Goal: Communication & Community: Answer question/provide support

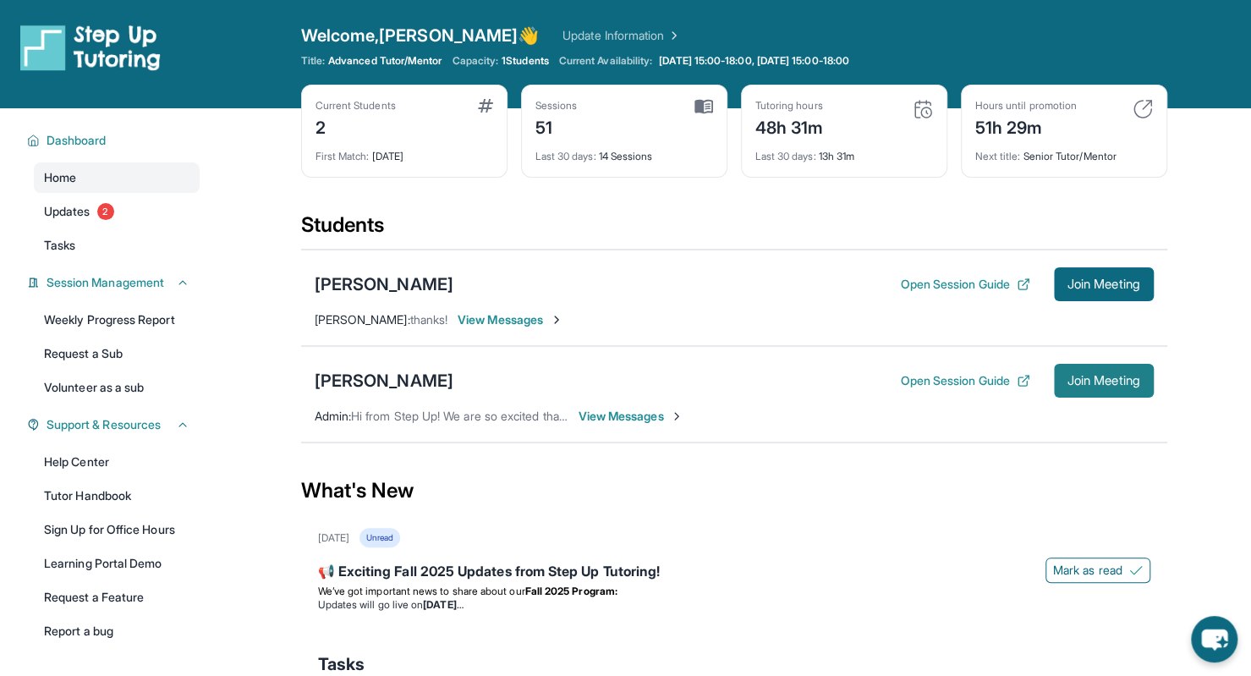
click at [1087, 381] on span "Join Meeting" at bounding box center [1103, 380] width 73 height 10
click at [600, 421] on span "View Messages" at bounding box center [631, 416] width 106 height 17
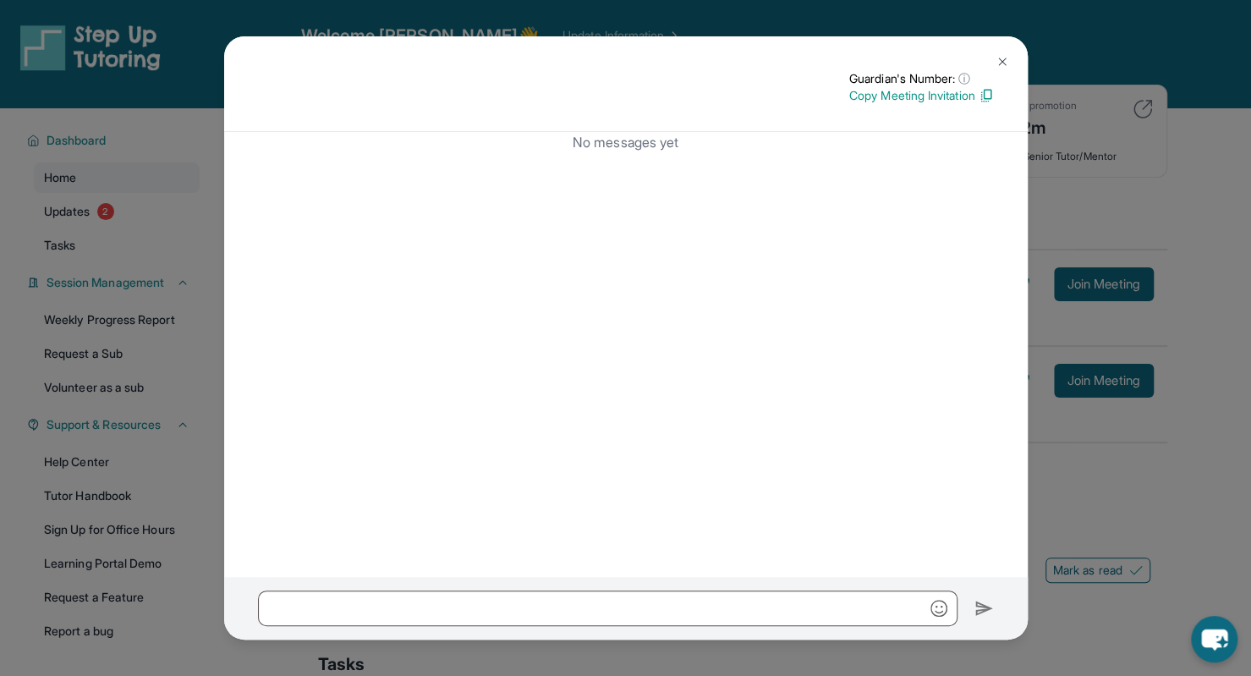
click at [995, 59] on img at bounding box center [1002, 62] width 14 height 14
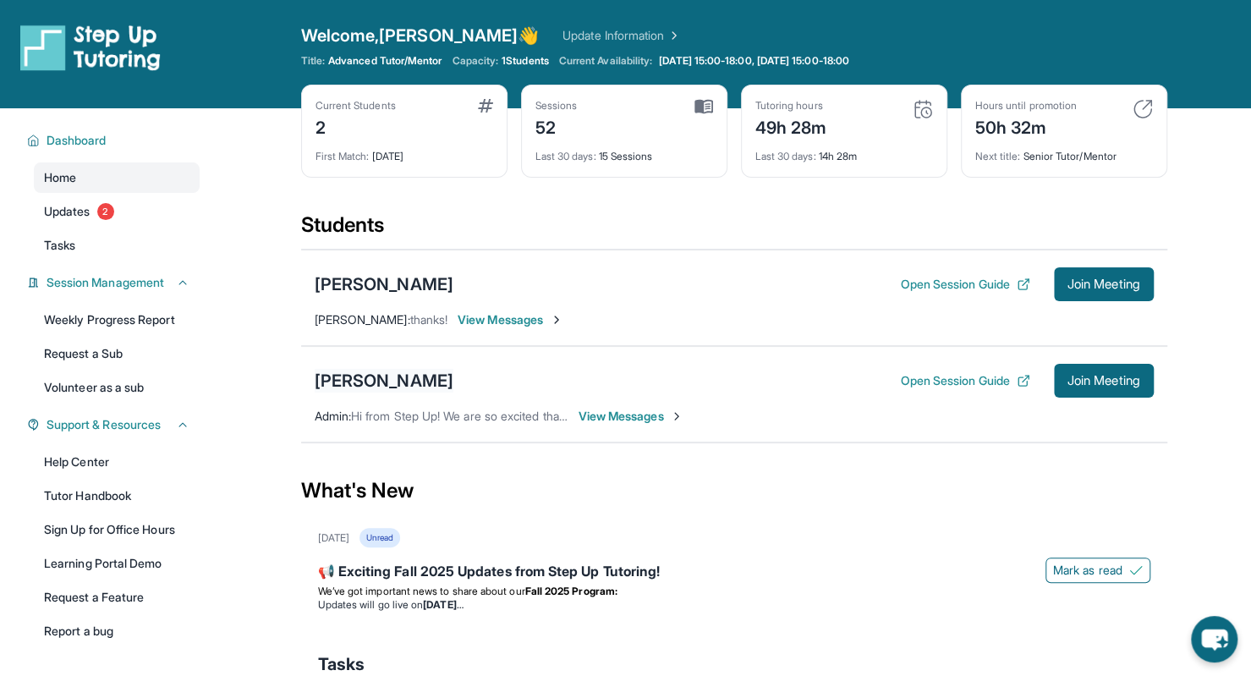
click at [371, 374] on div "[PERSON_NAME]" at bounding box center [384, 381] width 139 height 24
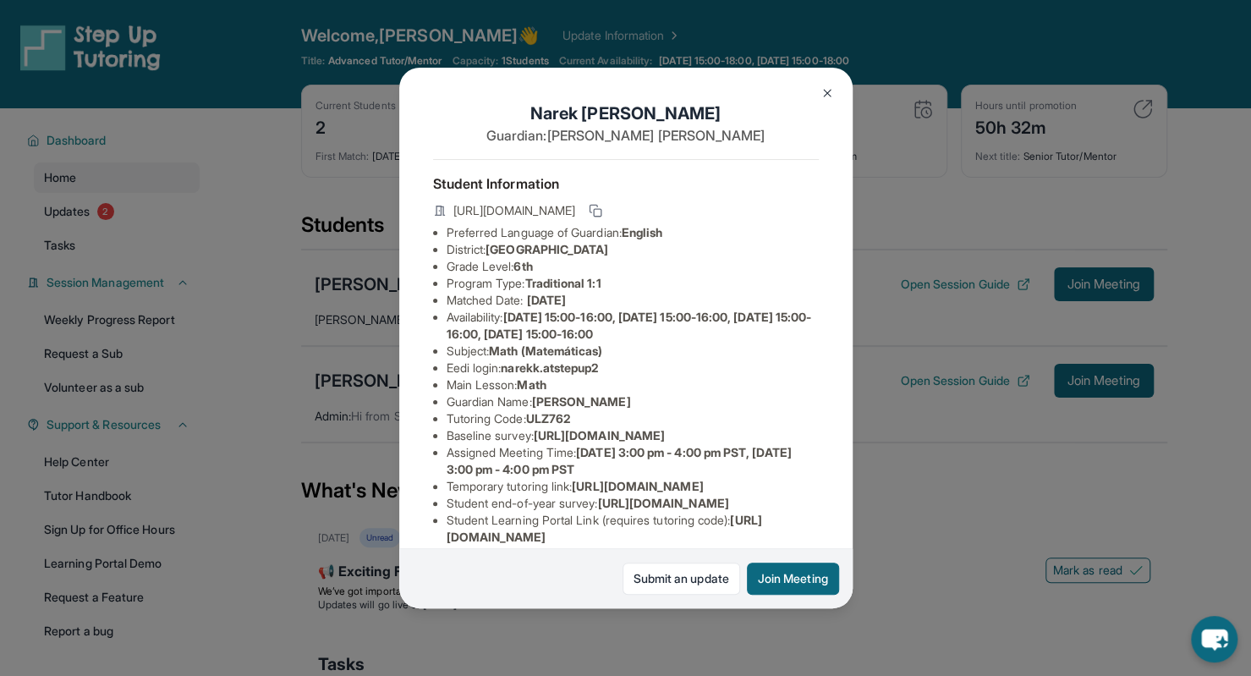
click at [512, 375] on span "narekk.atstepup2" at bounding box center [549, 367] width 97 height 14
click at [505, 376] on li "Eedi login : narekk.atstepup2" at bounding box center [632, 367] width 372 height 17
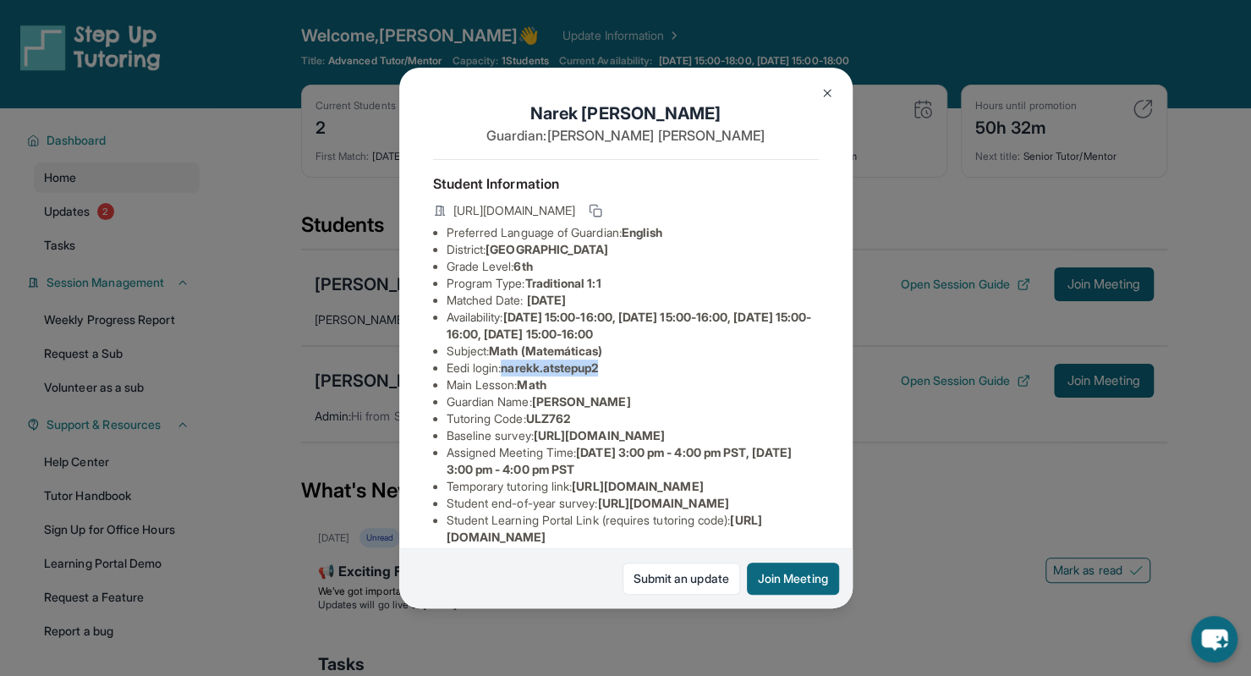
drag, startPoint x: 504, startPoint y: 381, endPoint x: 655, endPoint y: 380, distance: 151.4
click at [655, 376] on li "Eedi login : narekk.atstepup2" at bounding box center [632, 367] width 372 height 17
click at [516, 359] on li "Subject : Math (Matemáticas)" at bounding box center [632, 350] width 372 height 17
drag, startPoint x: 508, startPoint y: 380, endPoint x: 638, endPoint y: 380, distance: 130.2
click at [638, 376] on li "Eedi login : narekk.atstepup2" at bounding box center [632, 367] width 372 height 17
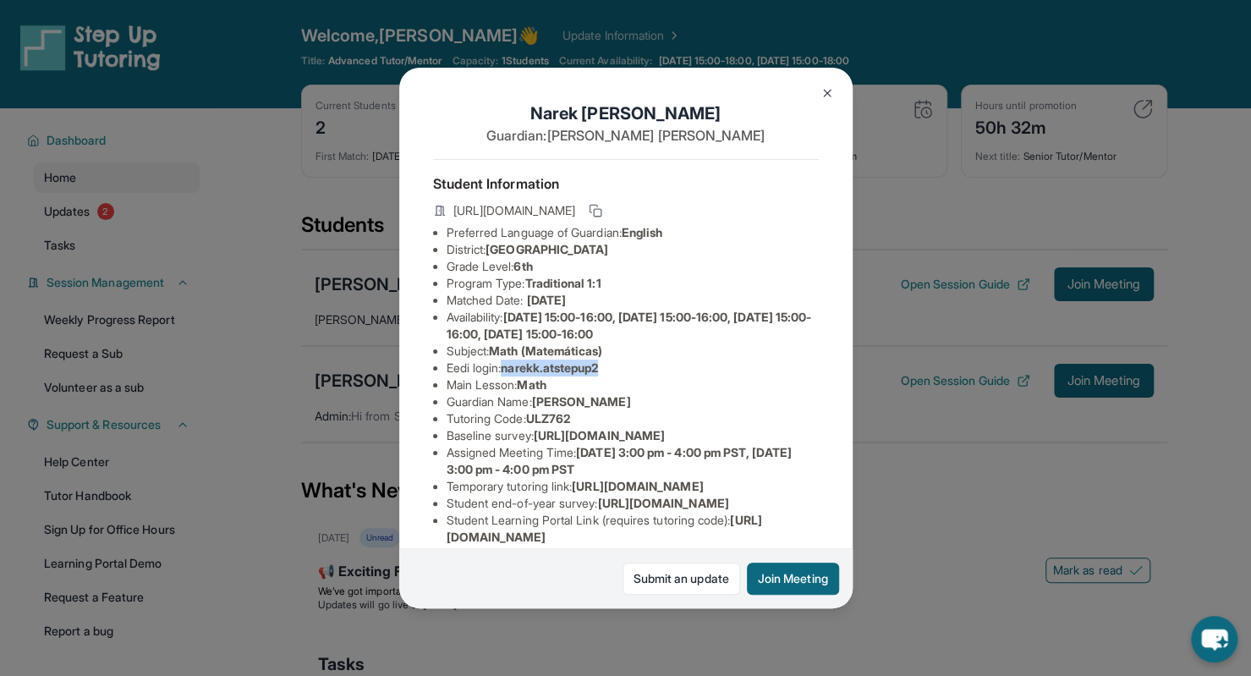
copy span "narekk.atstepup2"
